Goal: Task Accomplishment & Management: Manage account settings

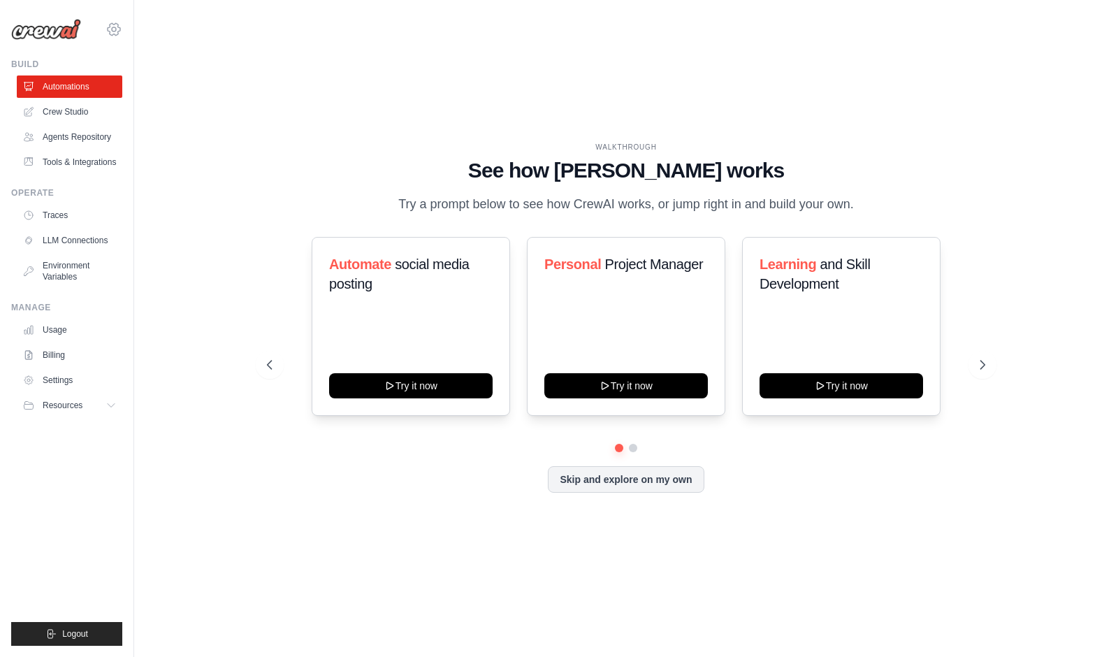
click at [117, 23] on icon at bounding box center [114, 29] width 17 height 17
click at [145, 85] on span "Settings" at bounding box center [175, 87] width 110 height 14
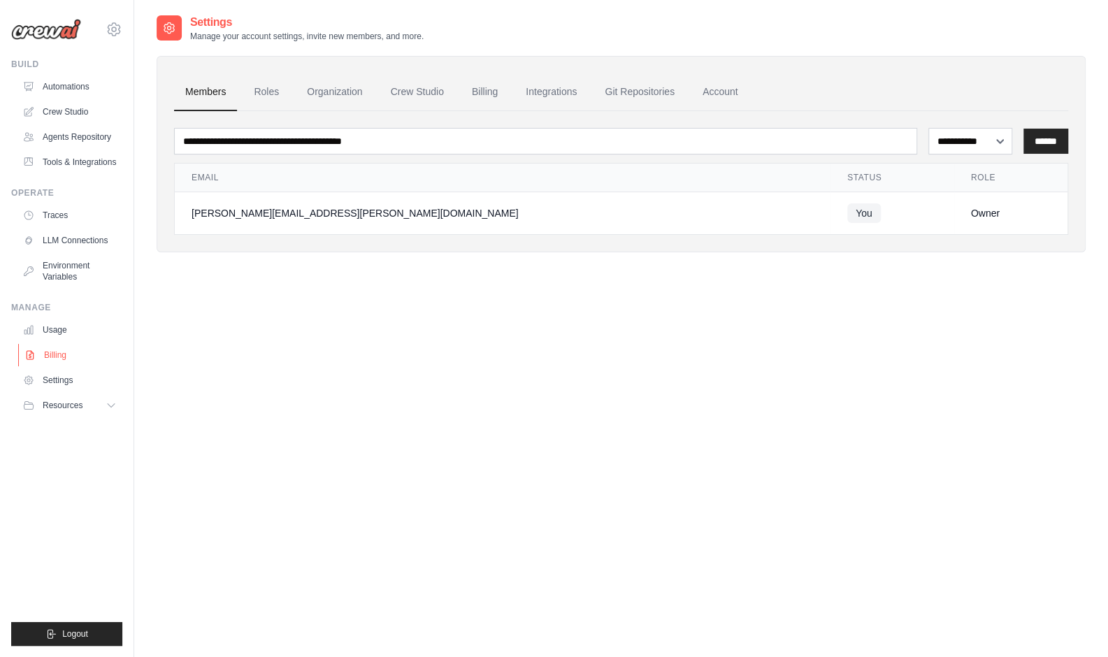
click at [45, 356] on link "Billing" at bounding box center [71, 355] width 106 height 22
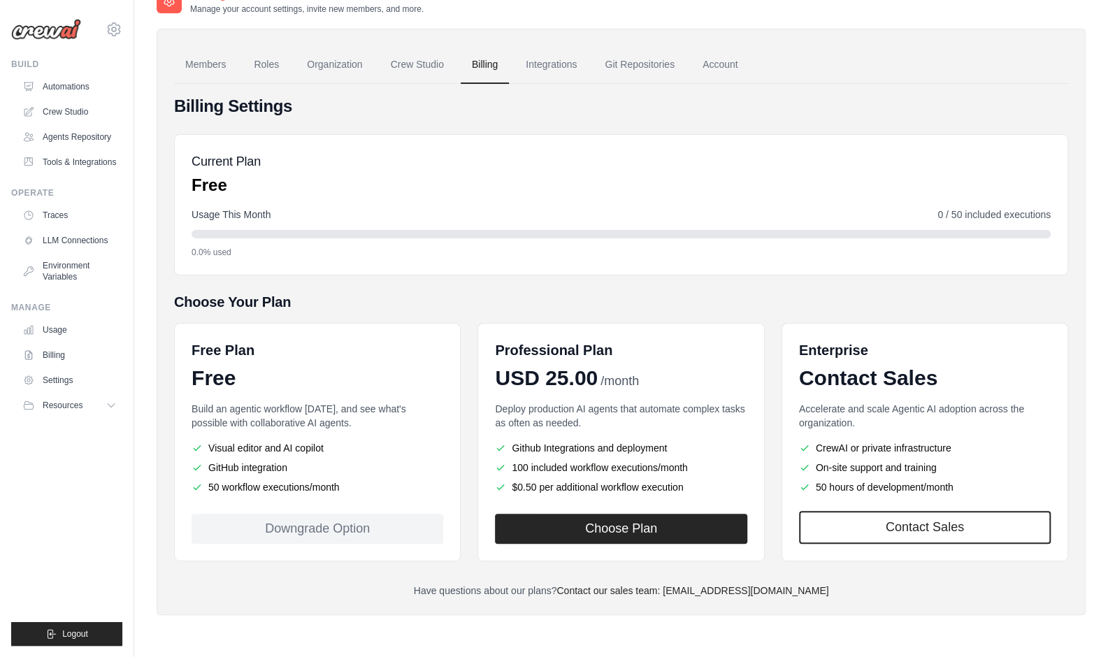
scroll to position [28, 0]
click at [660, 525] on button "Choose Plan" at bounding box center [621, 527] width 252 height 30
